Goal: Task Accomplishment & Management: Use online tool/utility

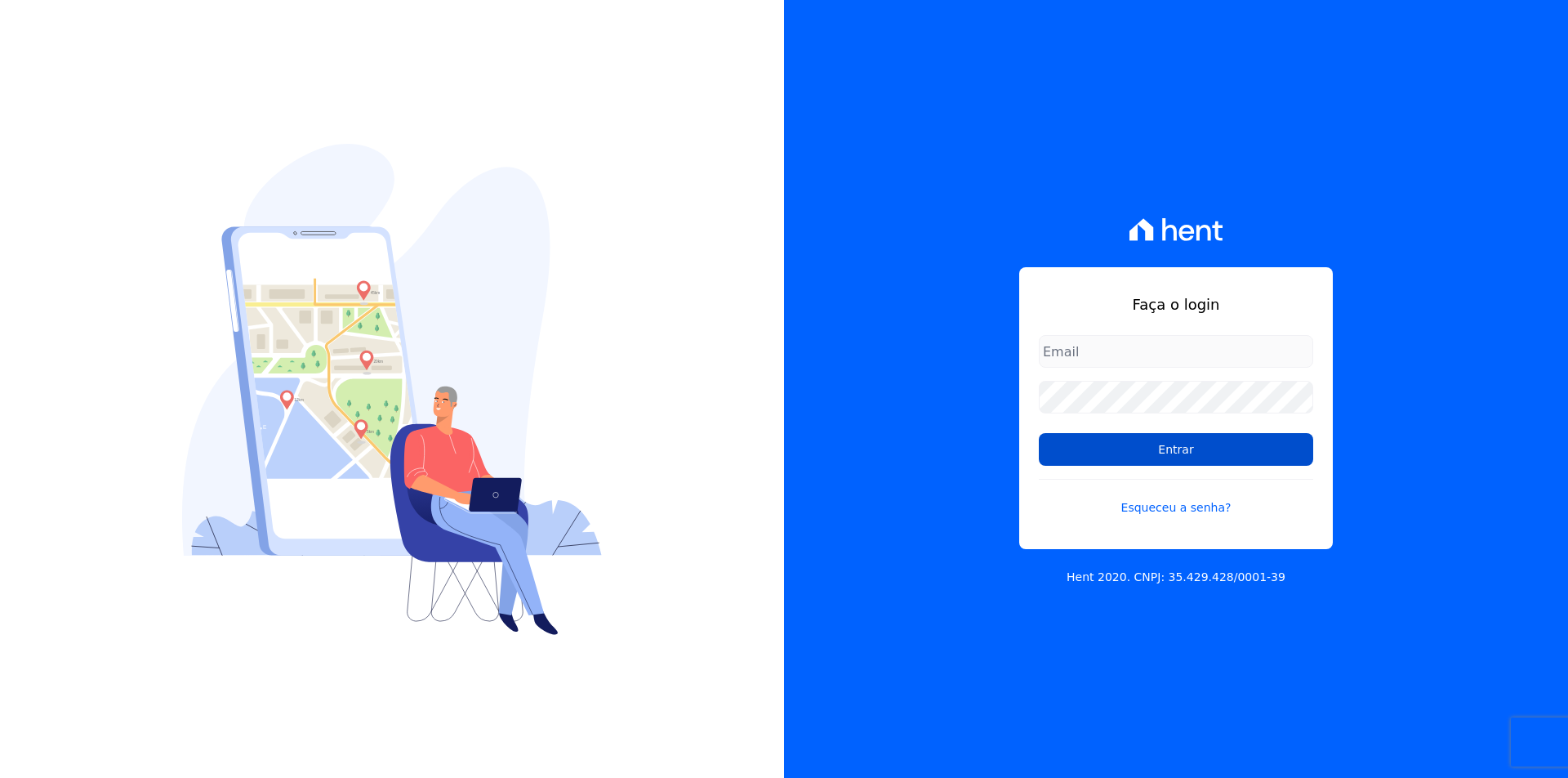
type input "[EMAIL_ADDRESS][DOMAIN_NAME]"
click at [1188, 451] on input "Entrar" at bounding box center [1176, 448] width 274 height 33
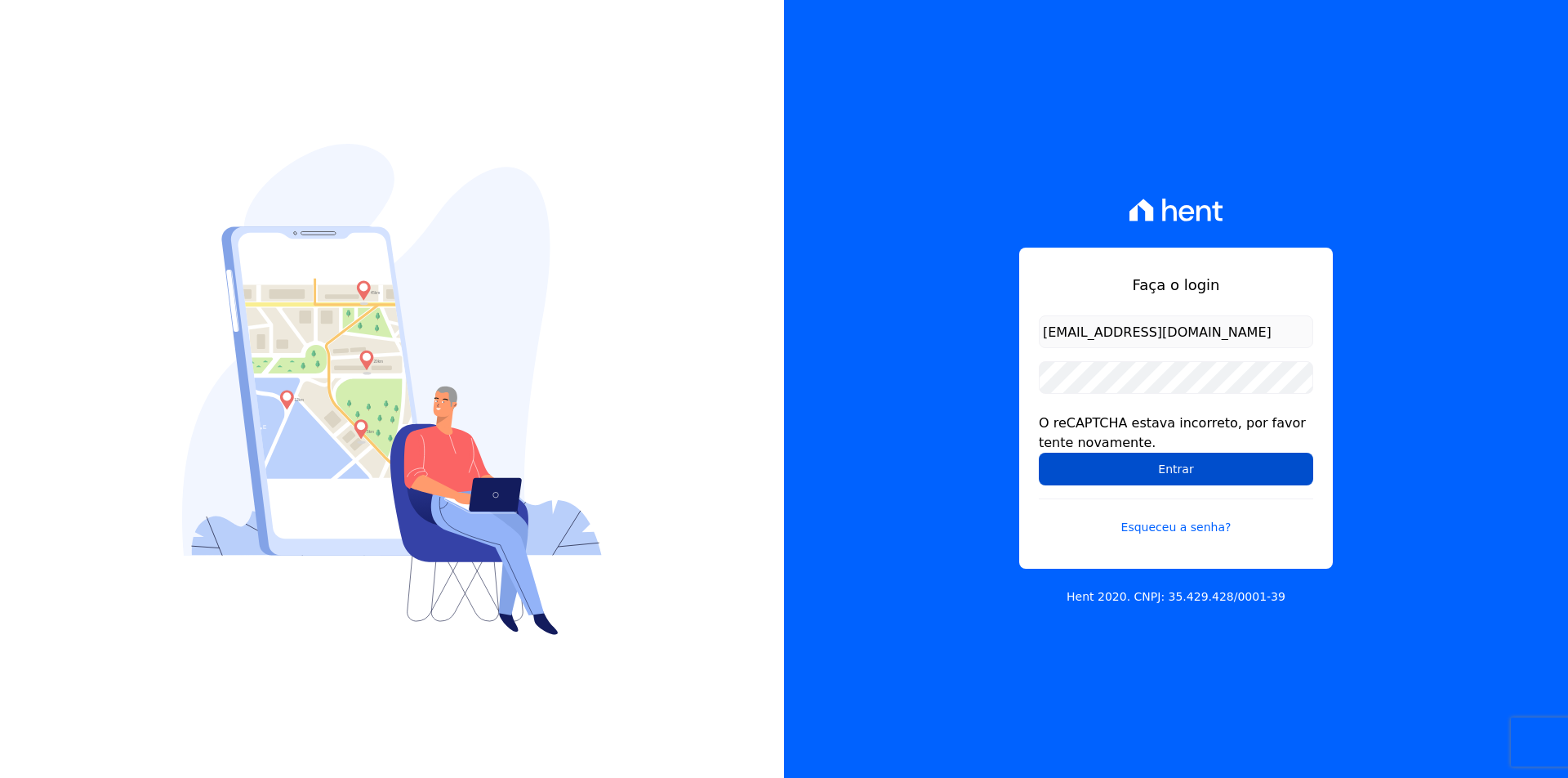
click at [1254, 472] on input "Entrar" at bounding box center [1176, 468] width 274 height 33
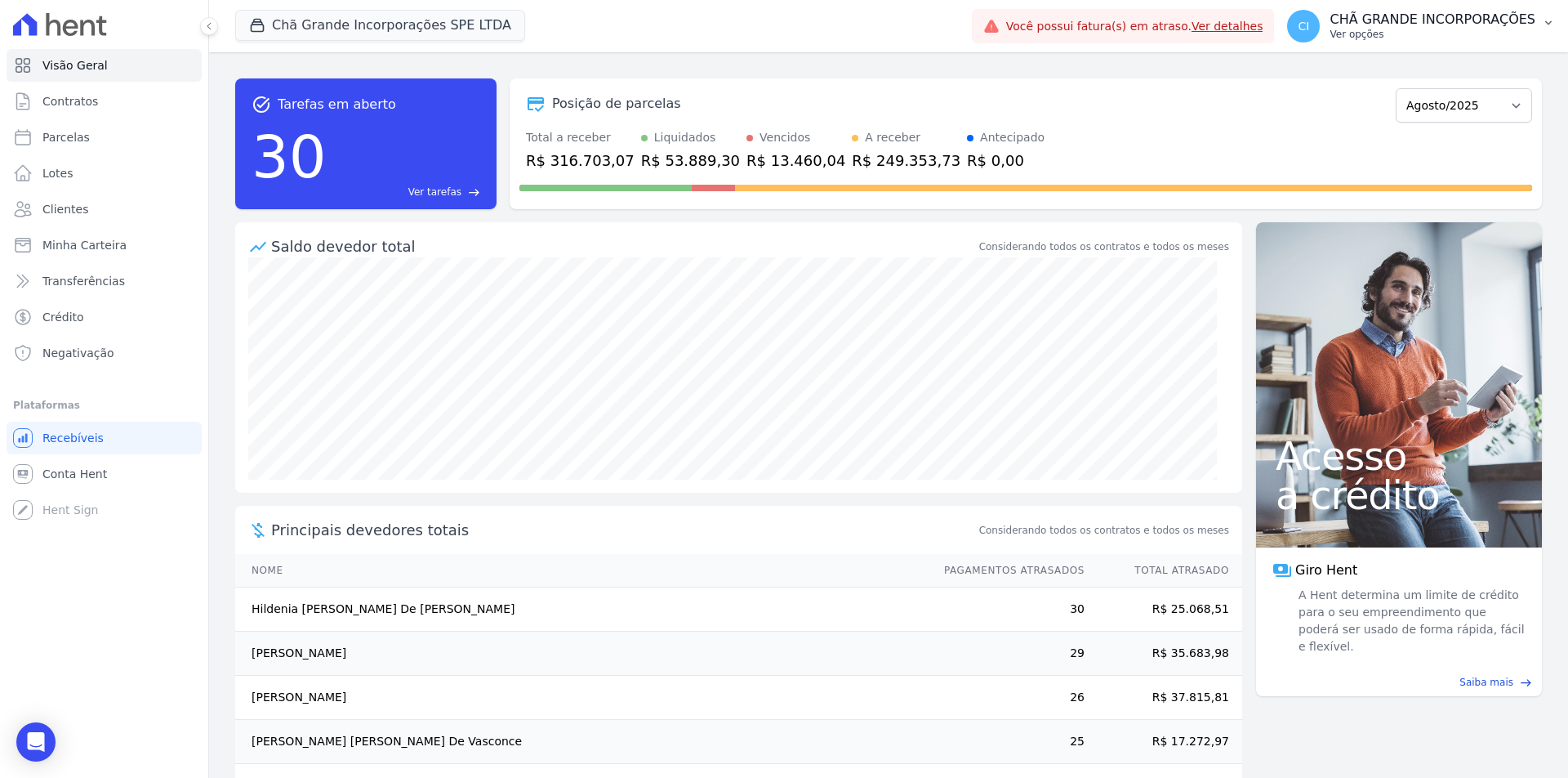
click at [1445, 34] on p "Ver opções" at bounding box center [1433, 35] width 206 height 13
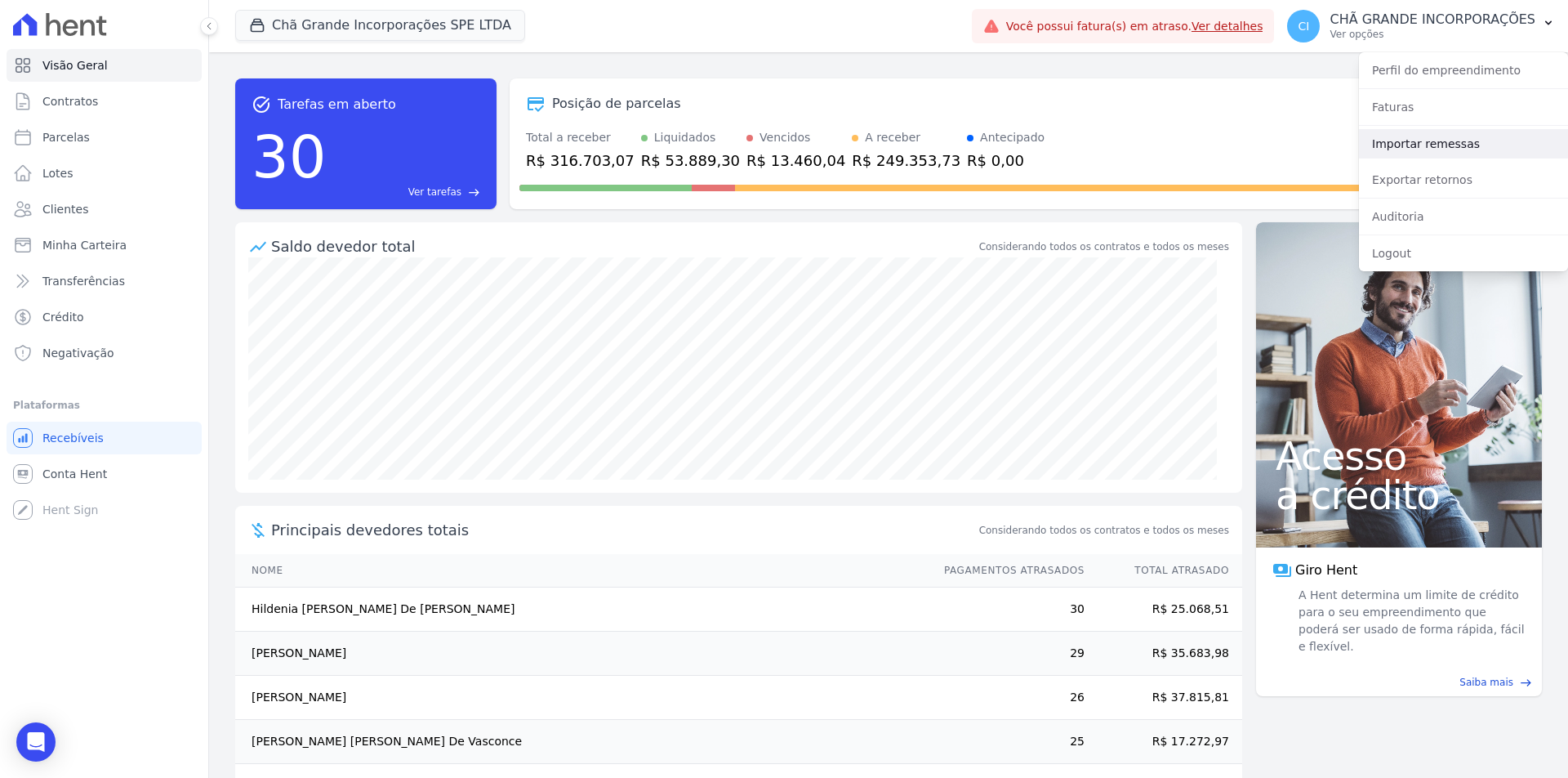
click at [1433, 140] on link "Importar remessas" at bounding box center [1463, 143] width 209 height 29
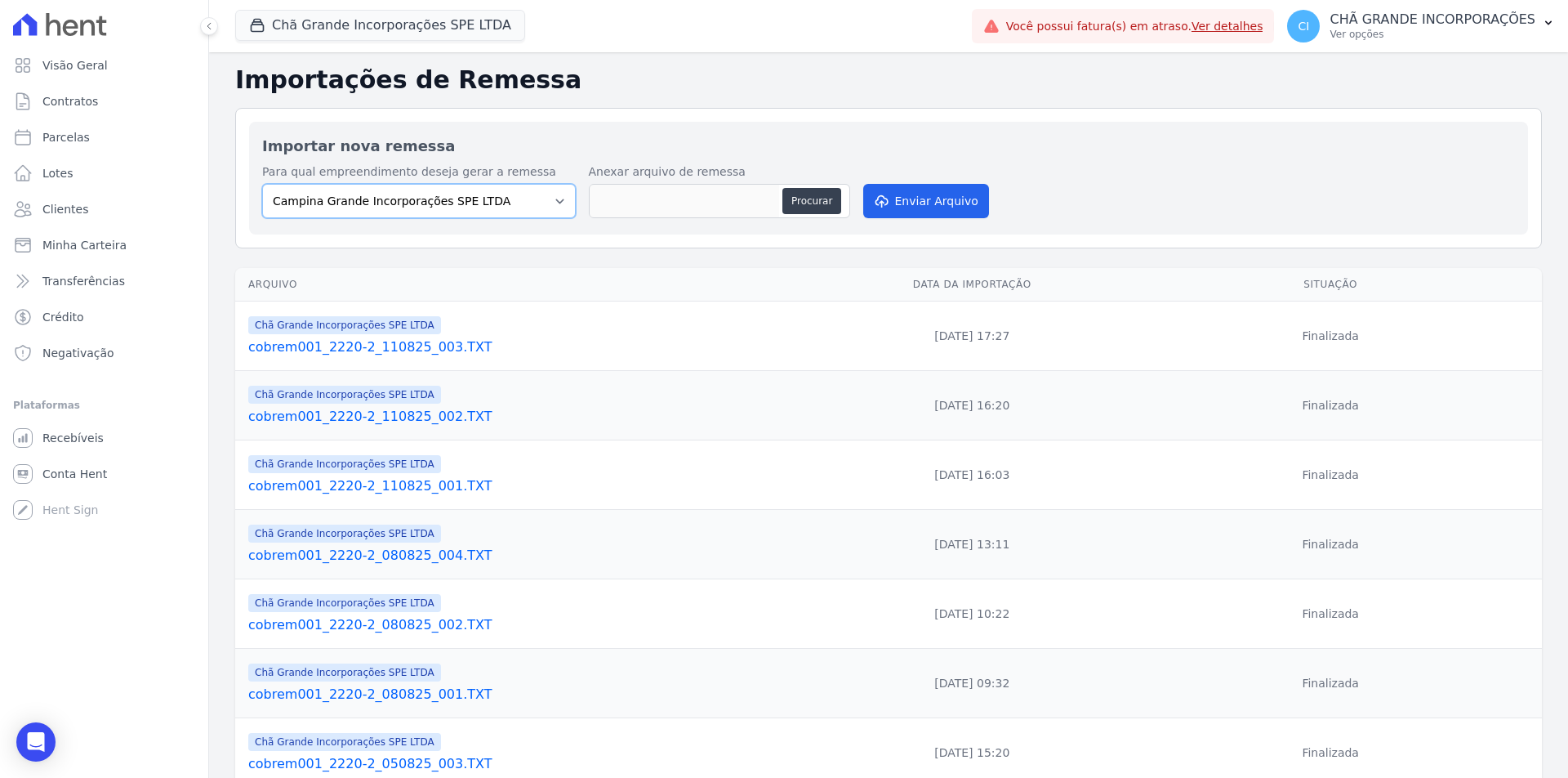
click at [494, 204] on select "Campina Grande Incorporações SPE LTDA Chã Grande Incorporações SPE LTDA Gravatá…" at bounding box center [418, 200] width 314 height 35
select select "fada966b-1e94-4a5a-a03a-a068354f70e7"
click at [262, 183] on select "Campina Grande Incorporações SPE LTDA Chã Grande Incorporações SPE LTDA Gravatá…" at bounding box center [418, 200] width 314 height 35
click at [797, 204] on button "Procurar" at bounding box center [812, 201] width 59 height 26
type input "cobrem001_2220-2_140825_001.TXT"
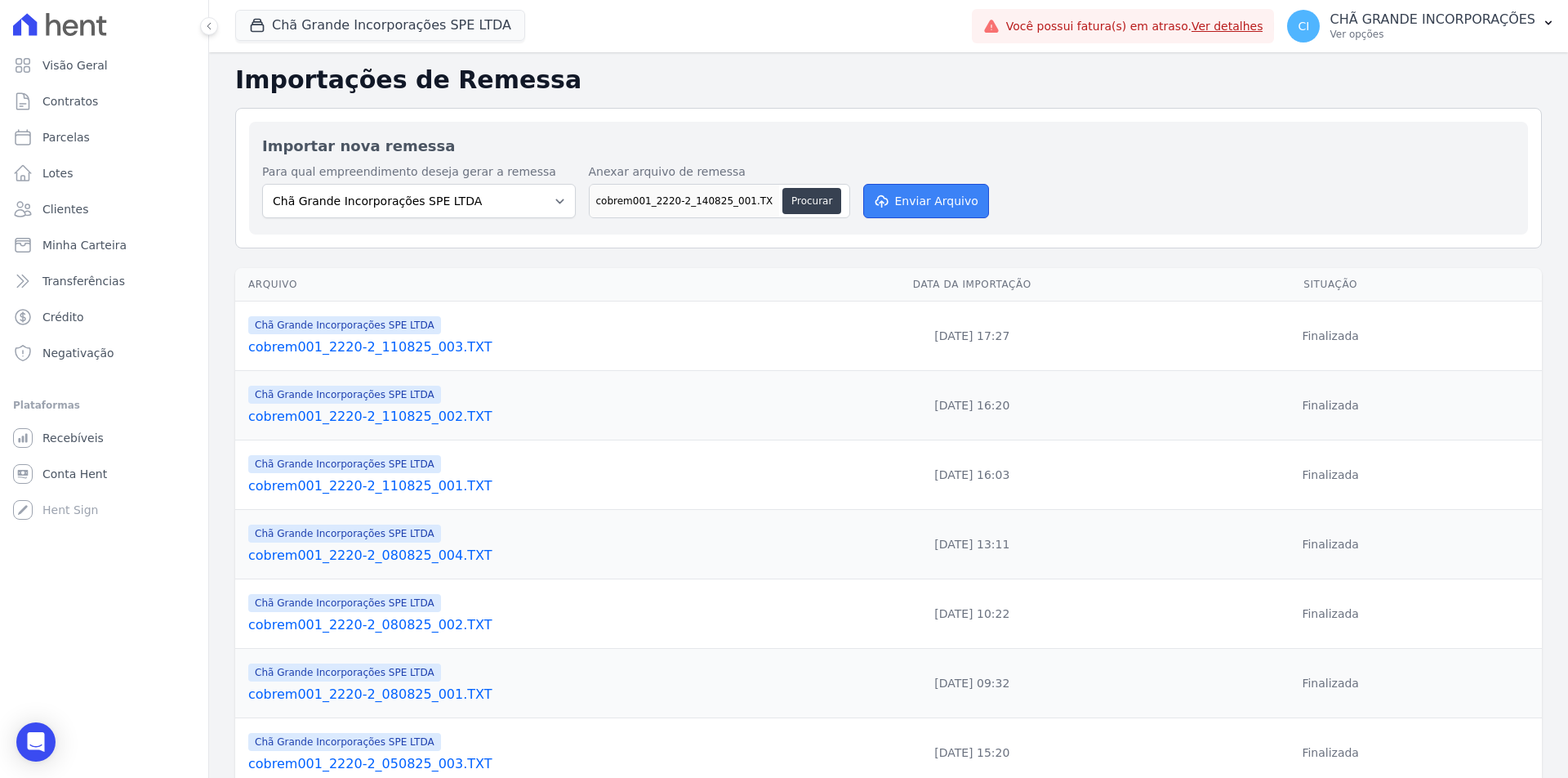
click at [946, 206] on button "Enviar Arquivo" at bounding box center [926, 200] width 125 height 35
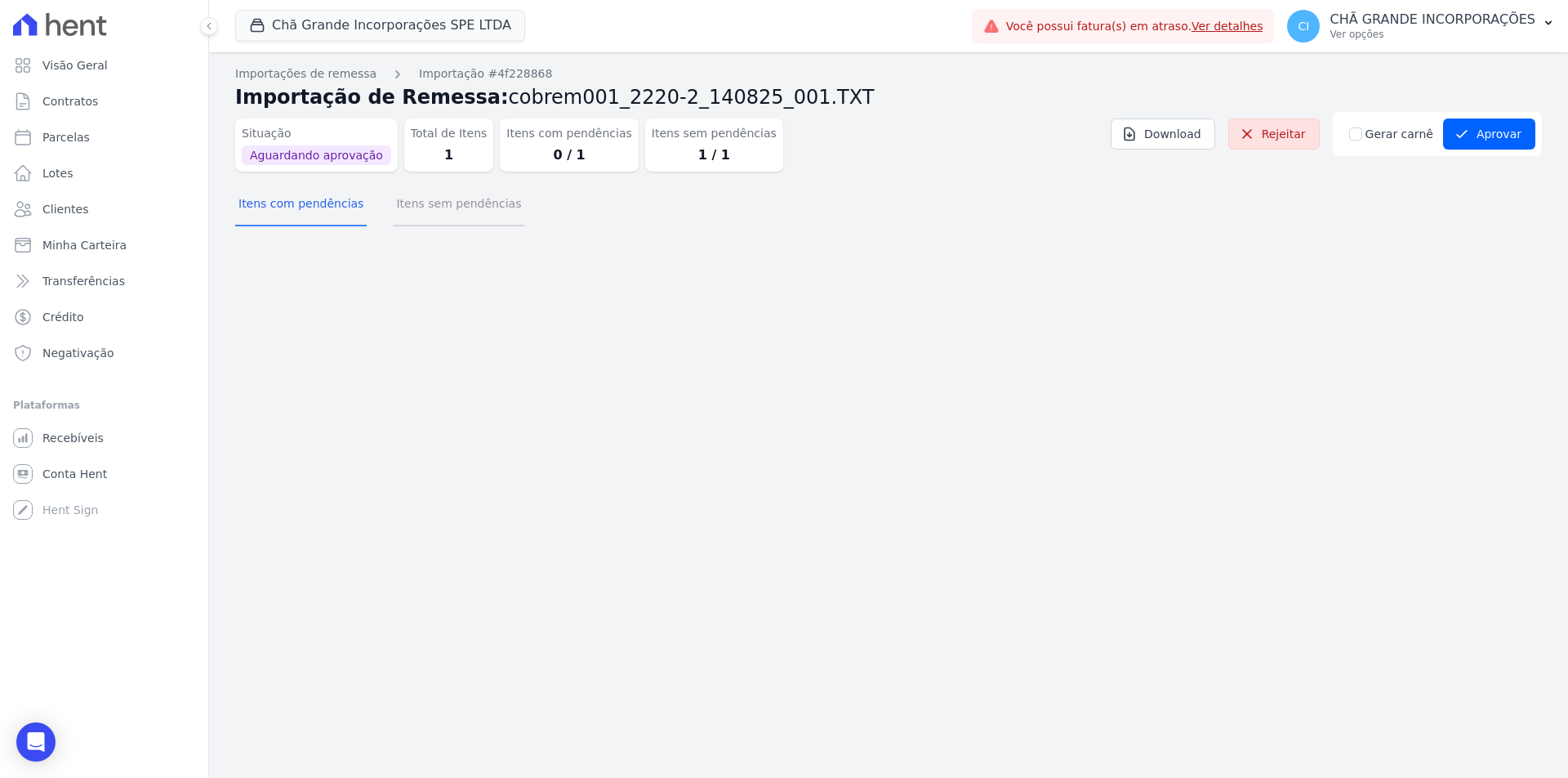
click at [427, 205] on button "Itens sem pendências" at bounding box center [459, 204] width 131 height 42
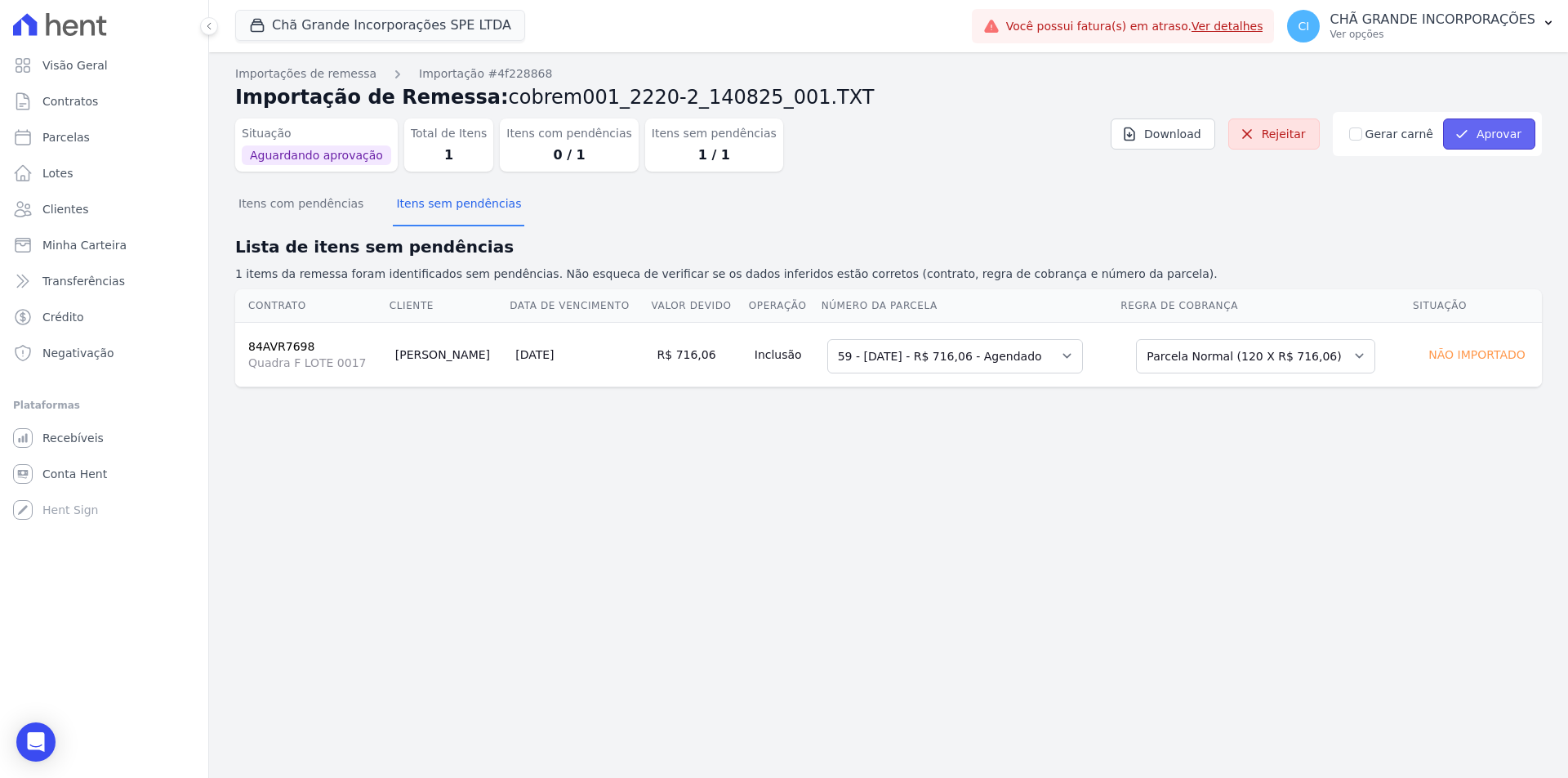
click at [1488, 133] on button "Aprovar" at bounding box center [1489, 134] width 93 height 31
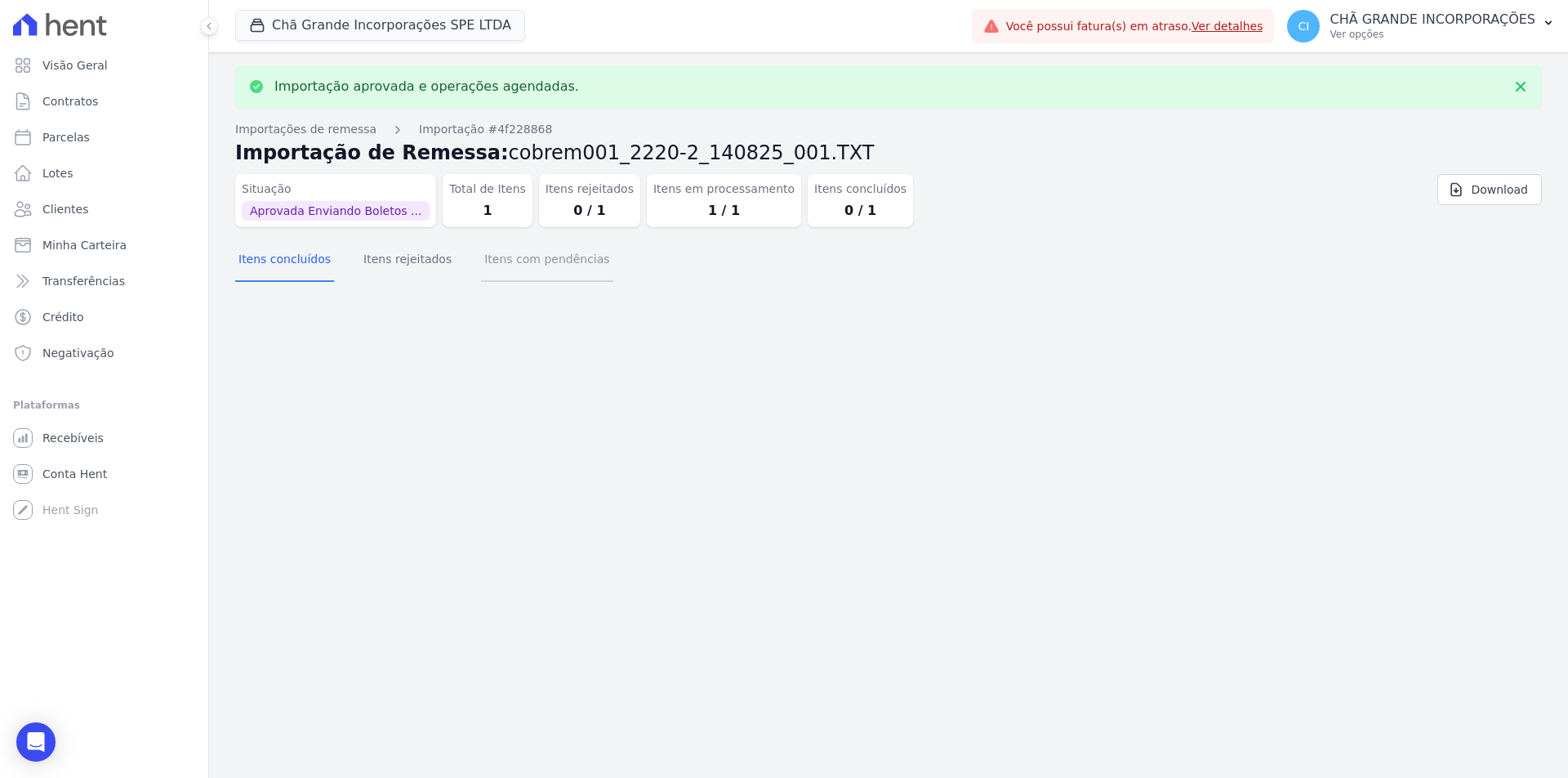
click at [491, 269] on button "Itens com pendências" at bounding box center [547, 260] width 131 height 42
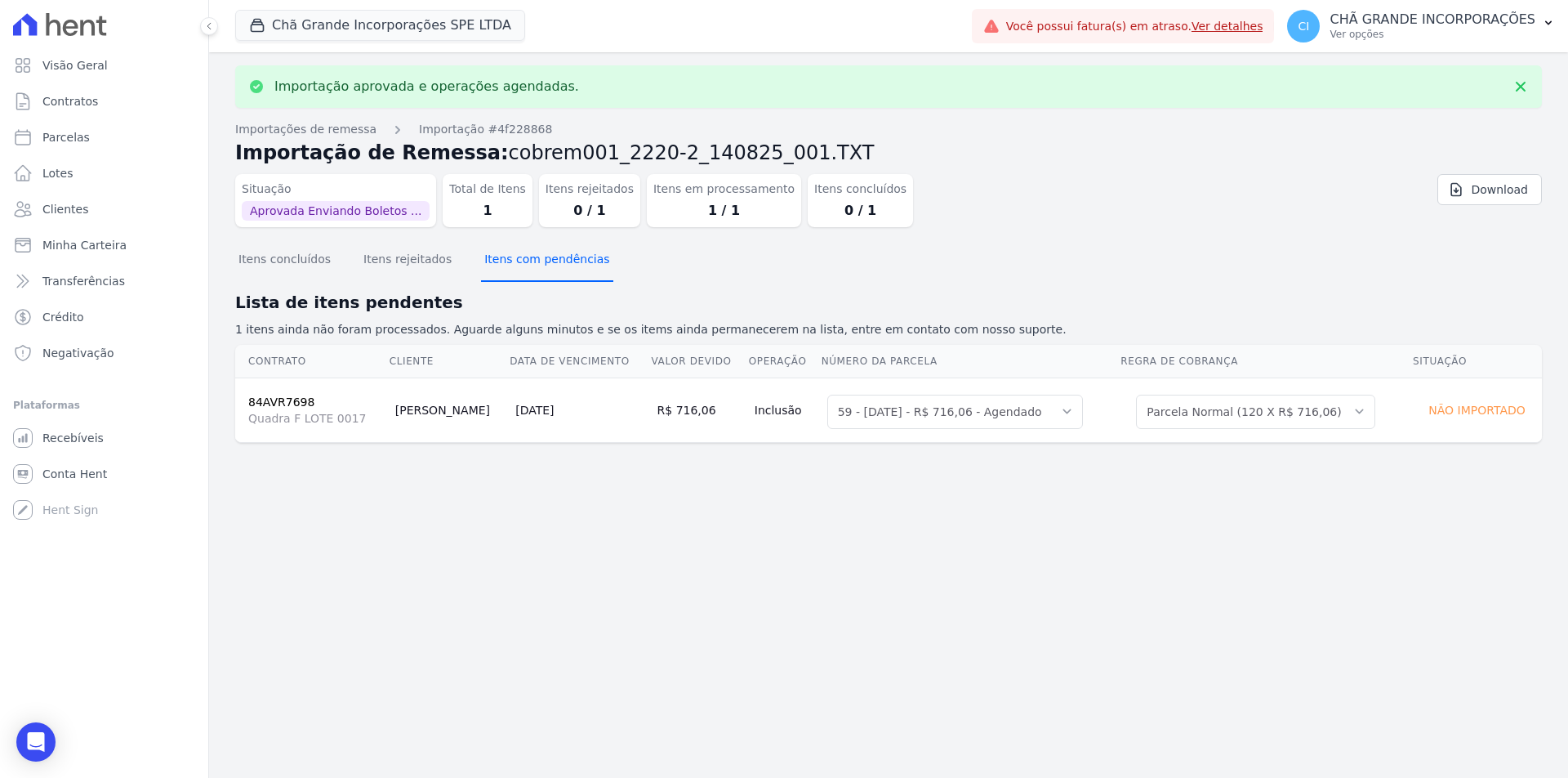
click at [497, 265] on button "Itens com pendências" at bounding box center [547, 260] width 131 height 42
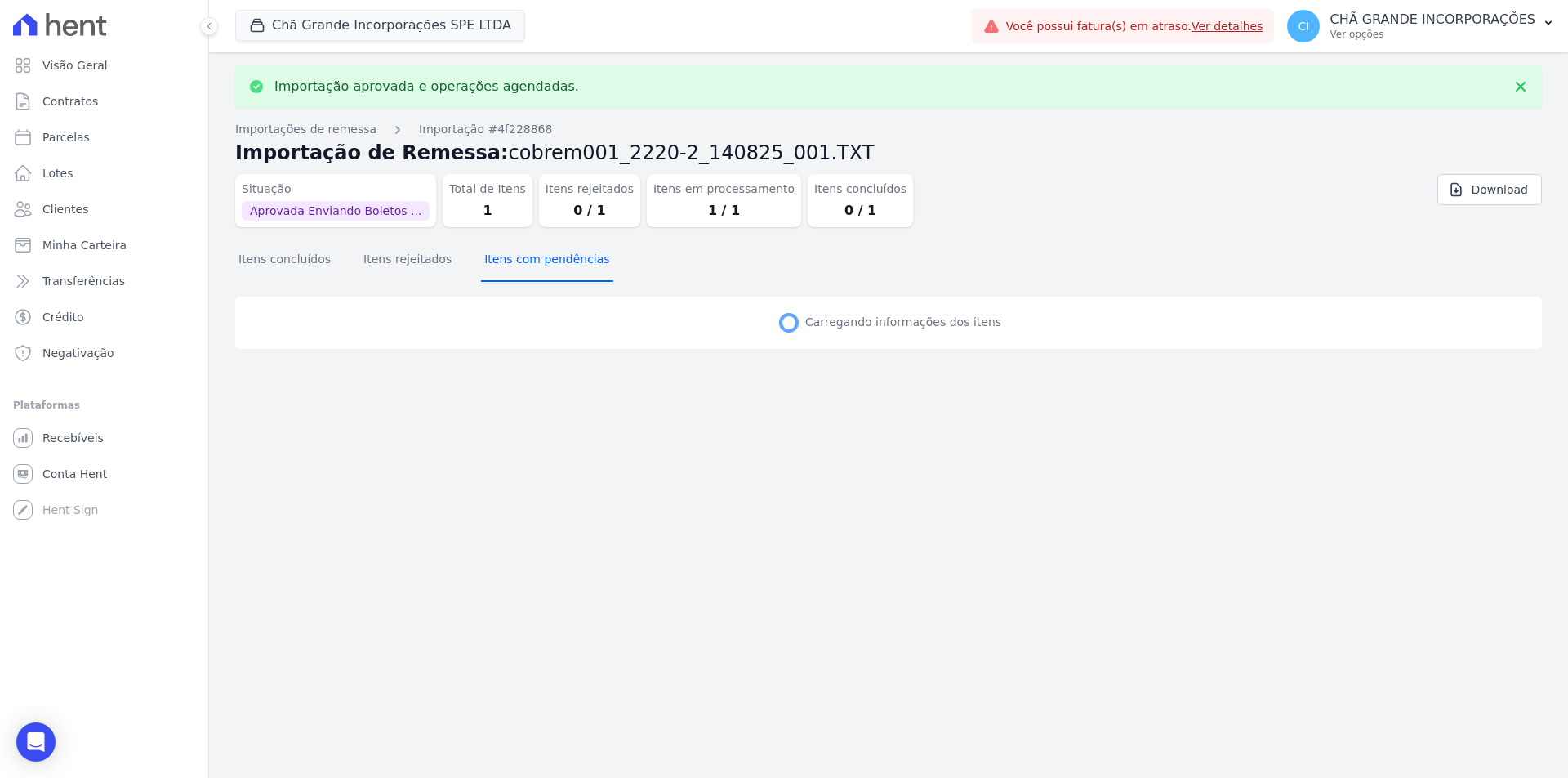
click at [497, 265] on button "Itens com pendências" at bounding box center [547, 260] width 131 height 42
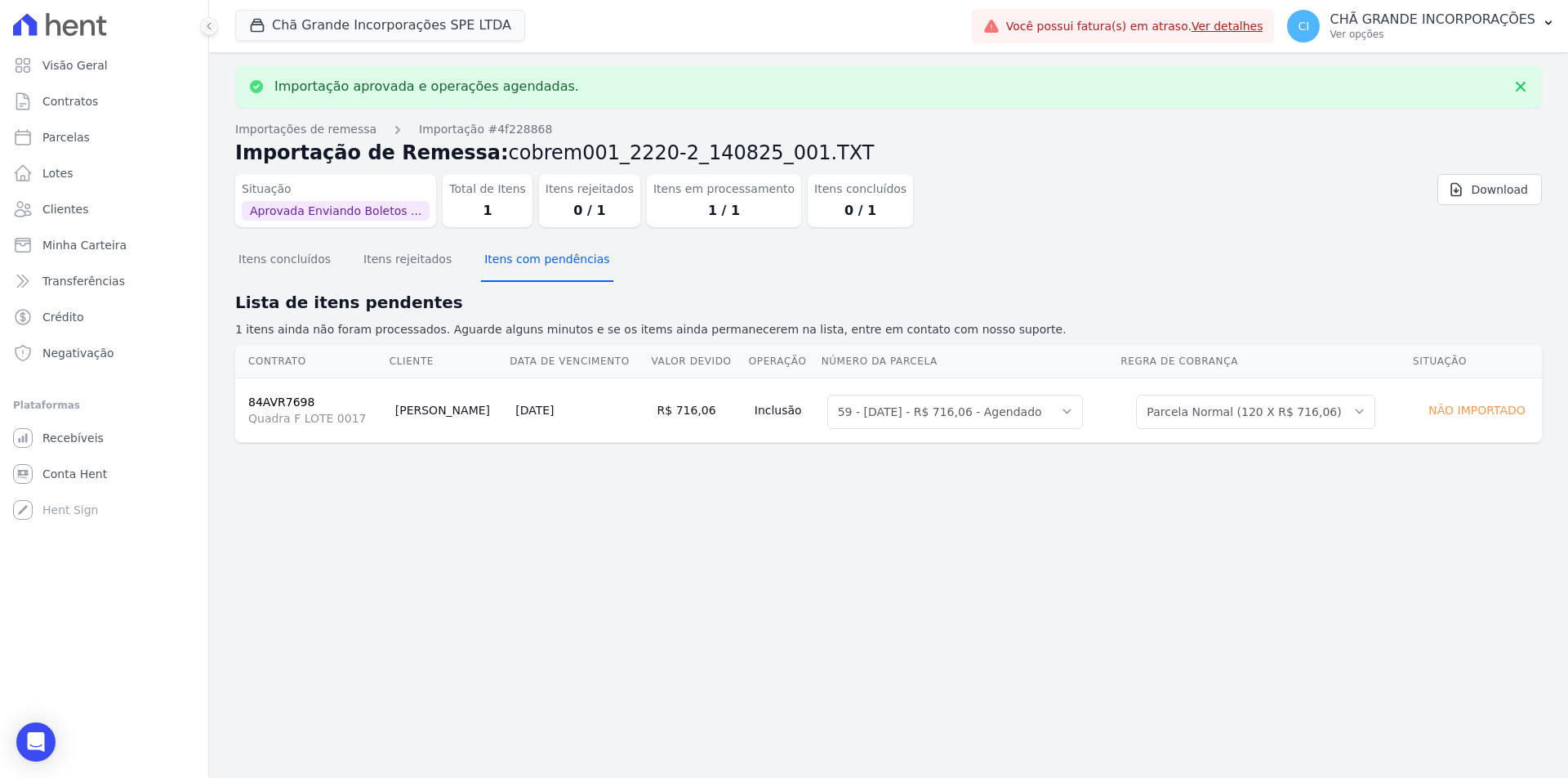
click at [497, 265] on button "Itens com pendências" at bounding box center [547, 260] width 131 height 42
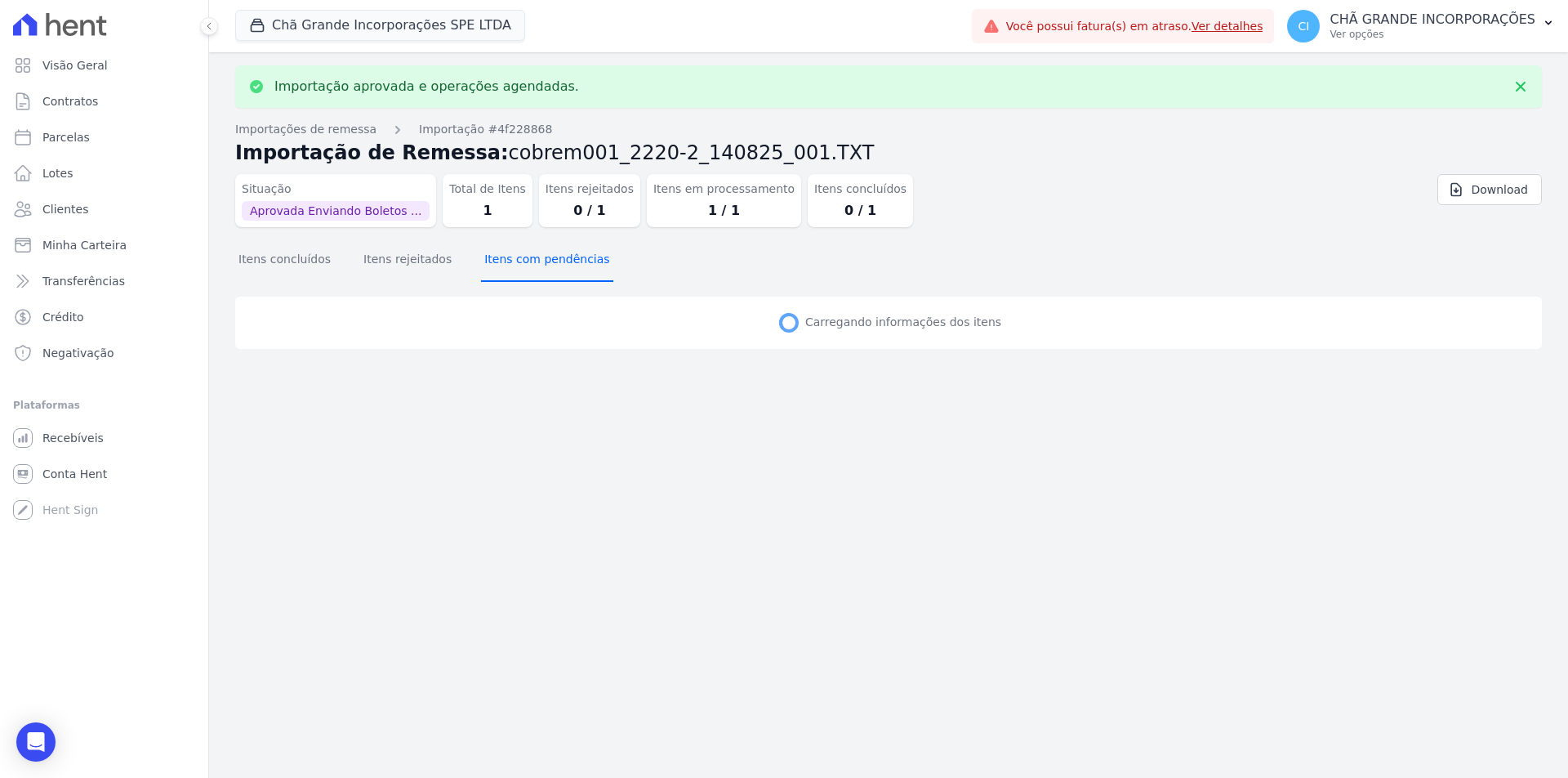
click at [497, 265] on button "Itens com pendências" at bounding box center [547, 260] width 131 height 42
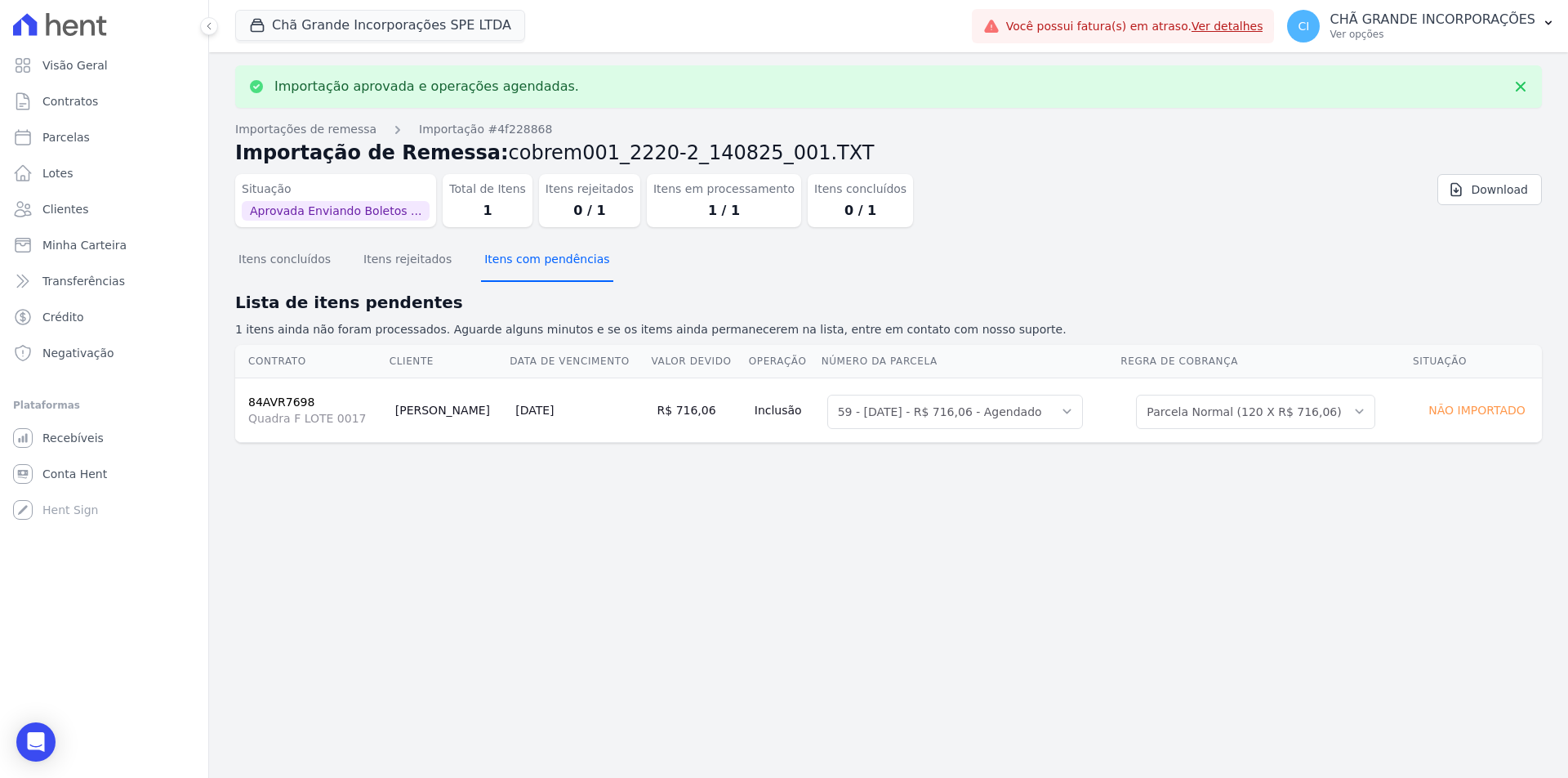
click at [497, 265] on button "Itens com pendências" at bounding box center [547, 260] width 131 height 42
click at [524, 251] on button "Itens com pendências" at bounding box center [547, 260] width 131 height 42
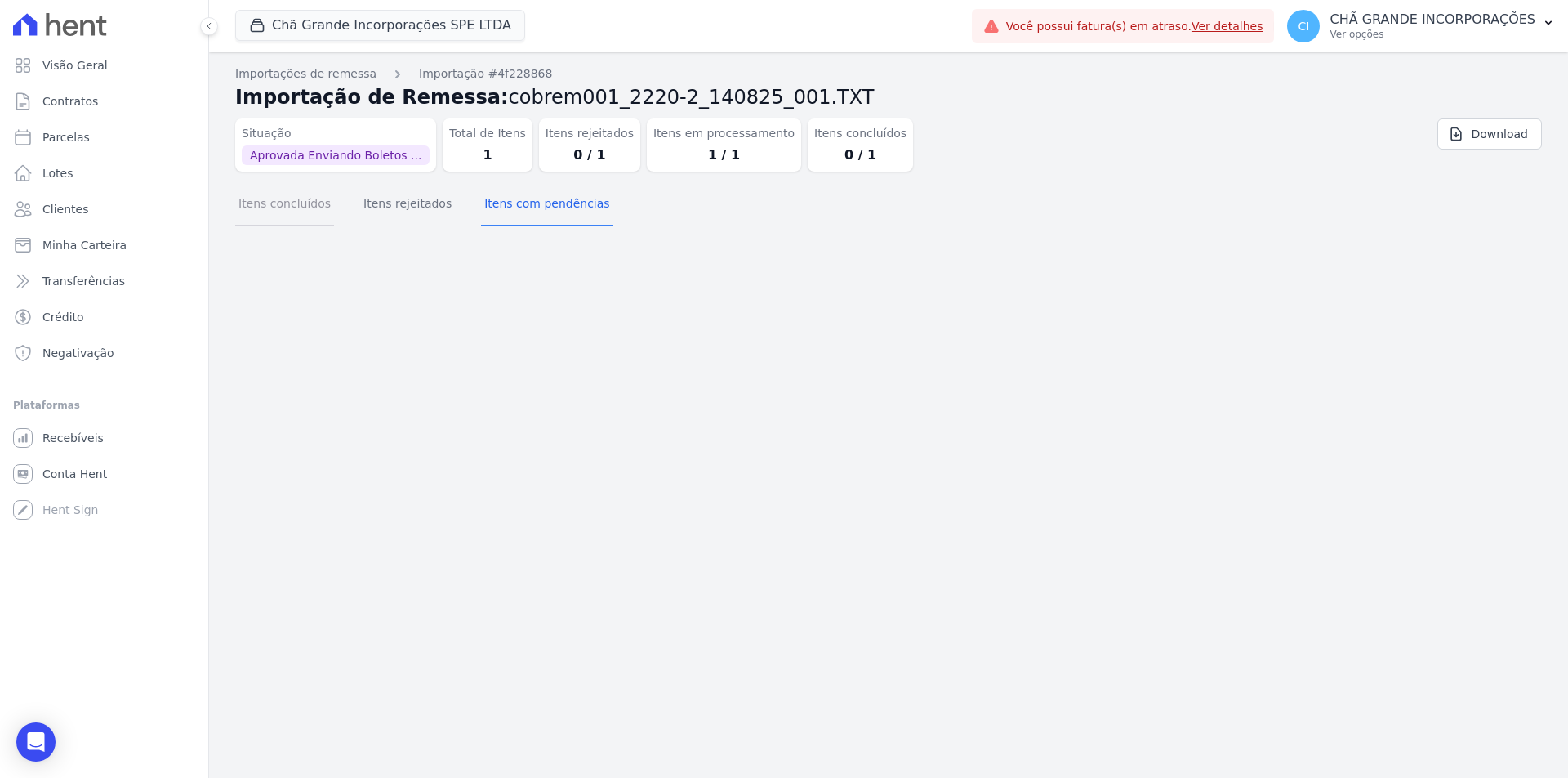
click at [318, 210] on button "Itens concluídos" at bounding box center [285, 204] width 99 height 42
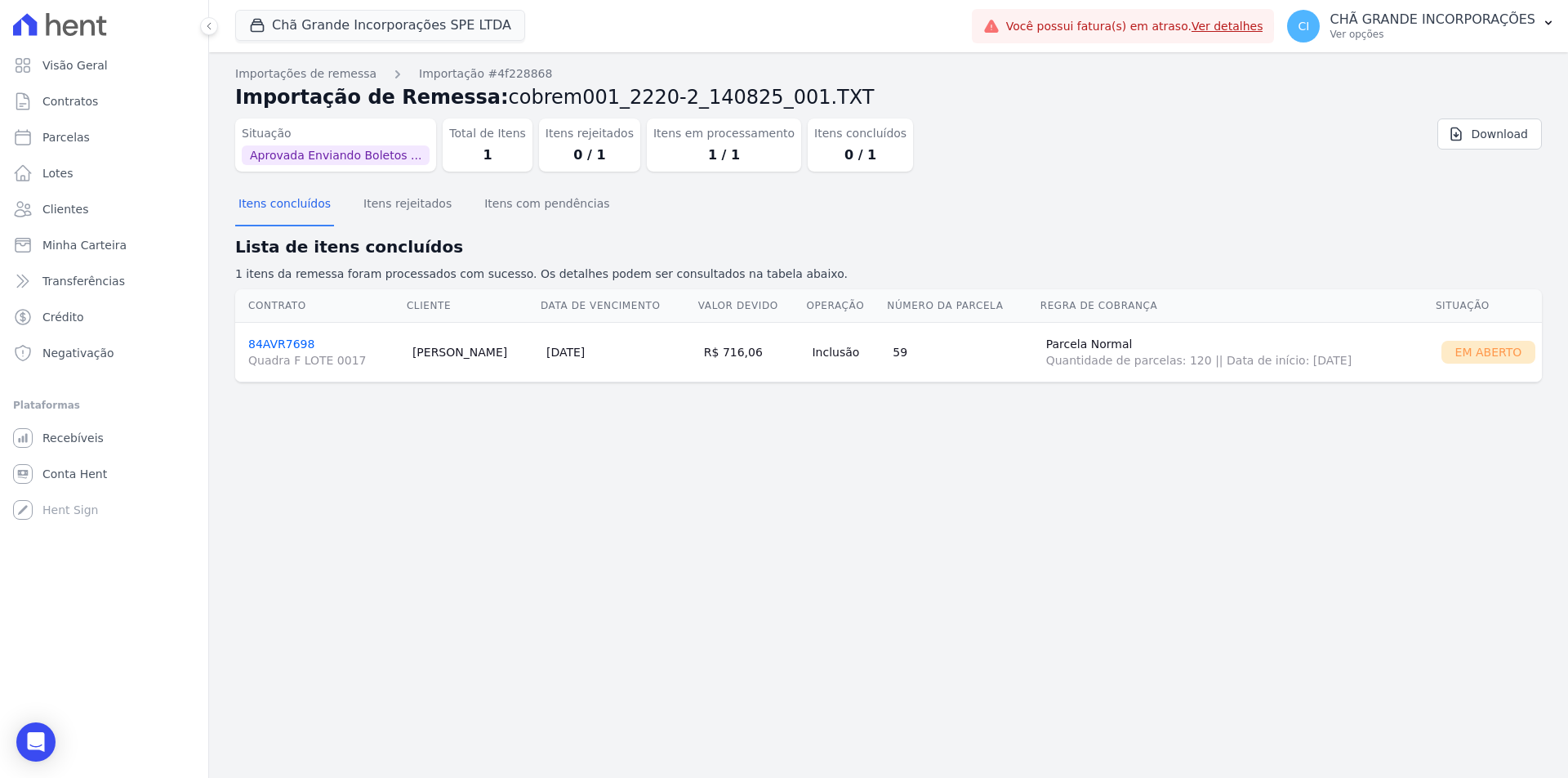
click at [283, 347] on link "84AVR7698 Quadra F LOTE 0017" at bounding box center [323, 352] width 151 height 31
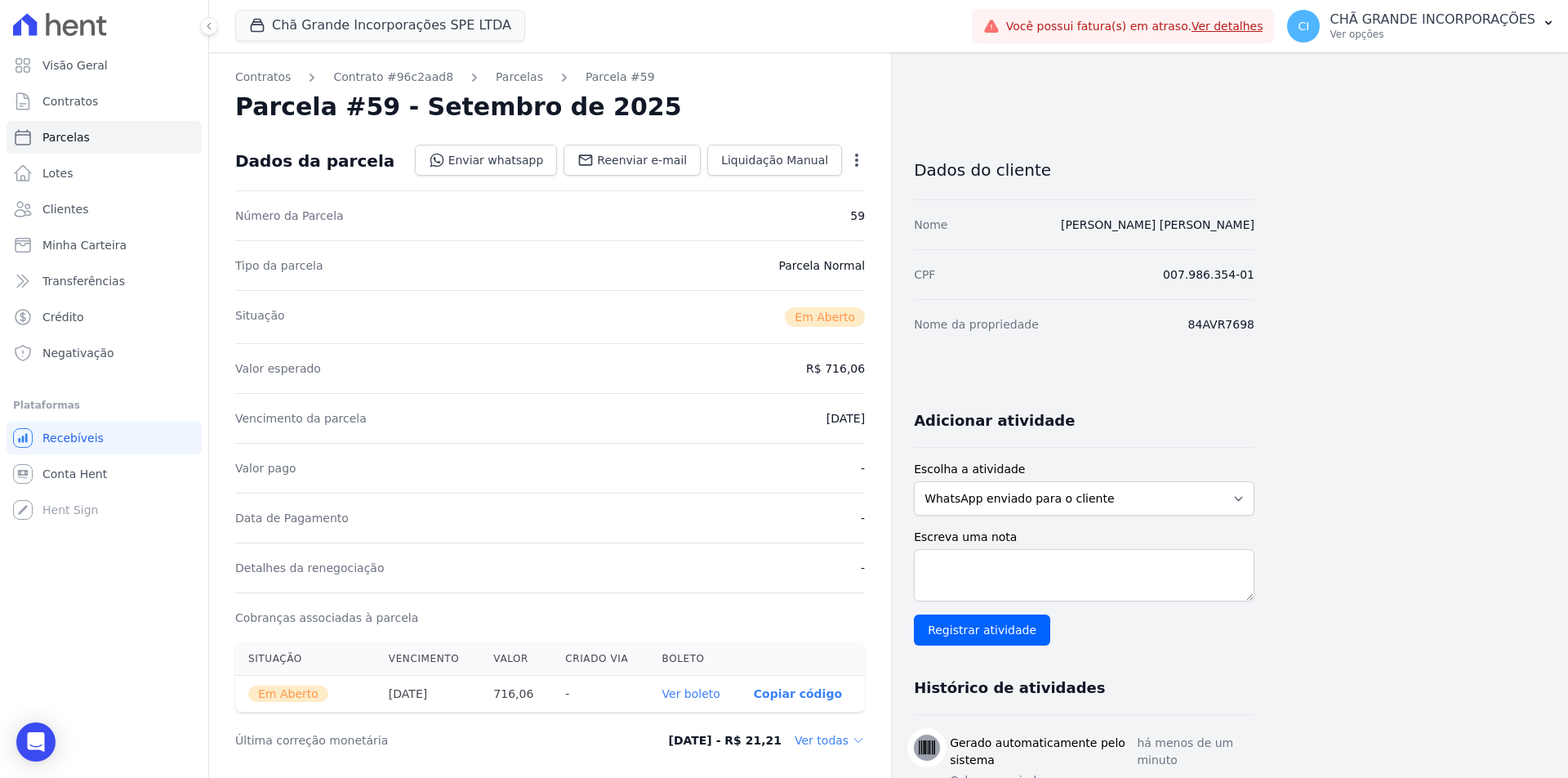
click at [682, 690] on link "Ver boleto" at bounding box center [692, 694] width 58 height 13
